Goal: Find specific page/section

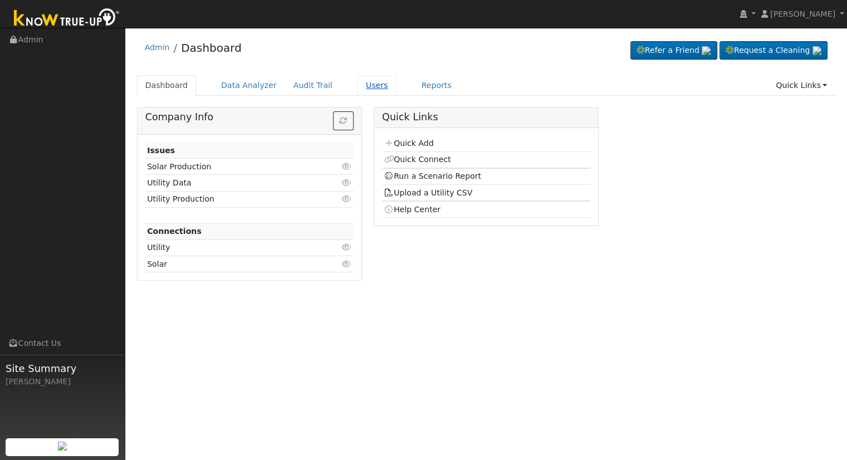
click at [359, 82] on link "Users" at bounding box center [377, 85] width 39 height 21
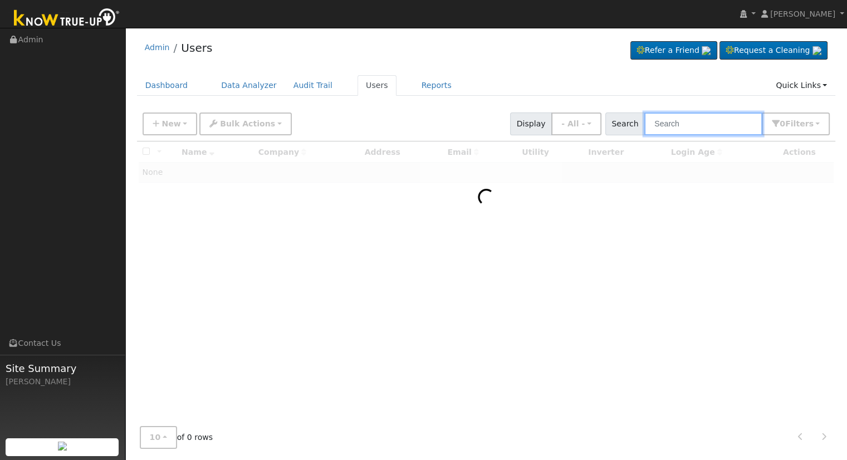
click at [676, 119] on input "text" at bounding box center [704, 124] width 118 height 23
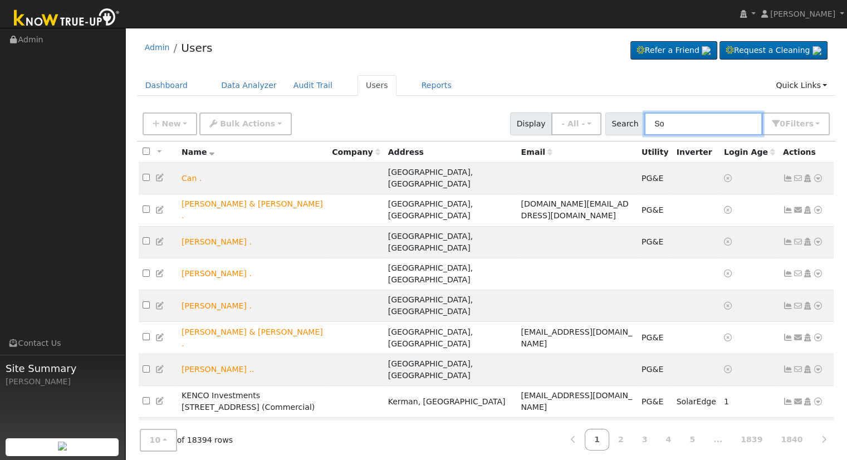
type input "S"
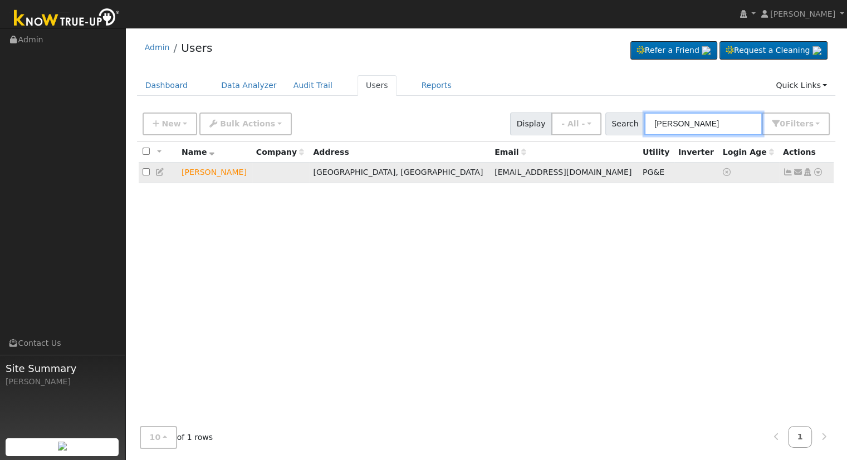
type input "Doug Mcd"
click at [822, 176] on icon at bounding box center [818, 172] width 10 height 8
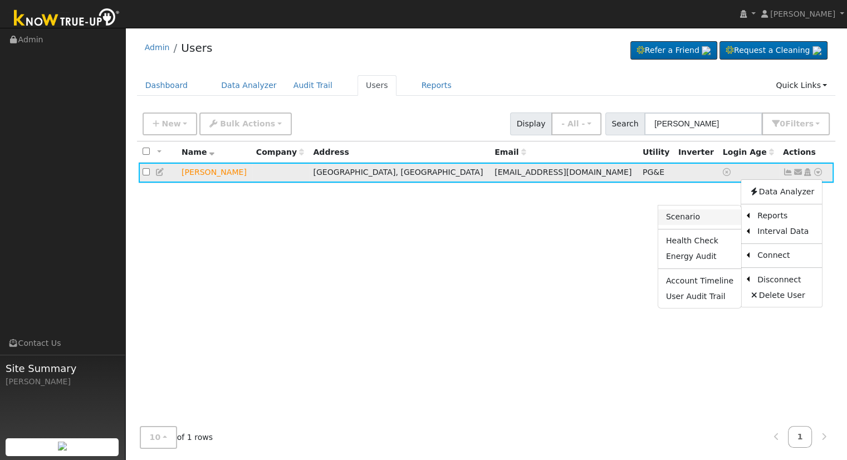
click at [701, 217] on link "Scenario" at bounding box center [699, 217] width 83 height 16
